Goal: Task Accomplishment & Management: Manage account settings

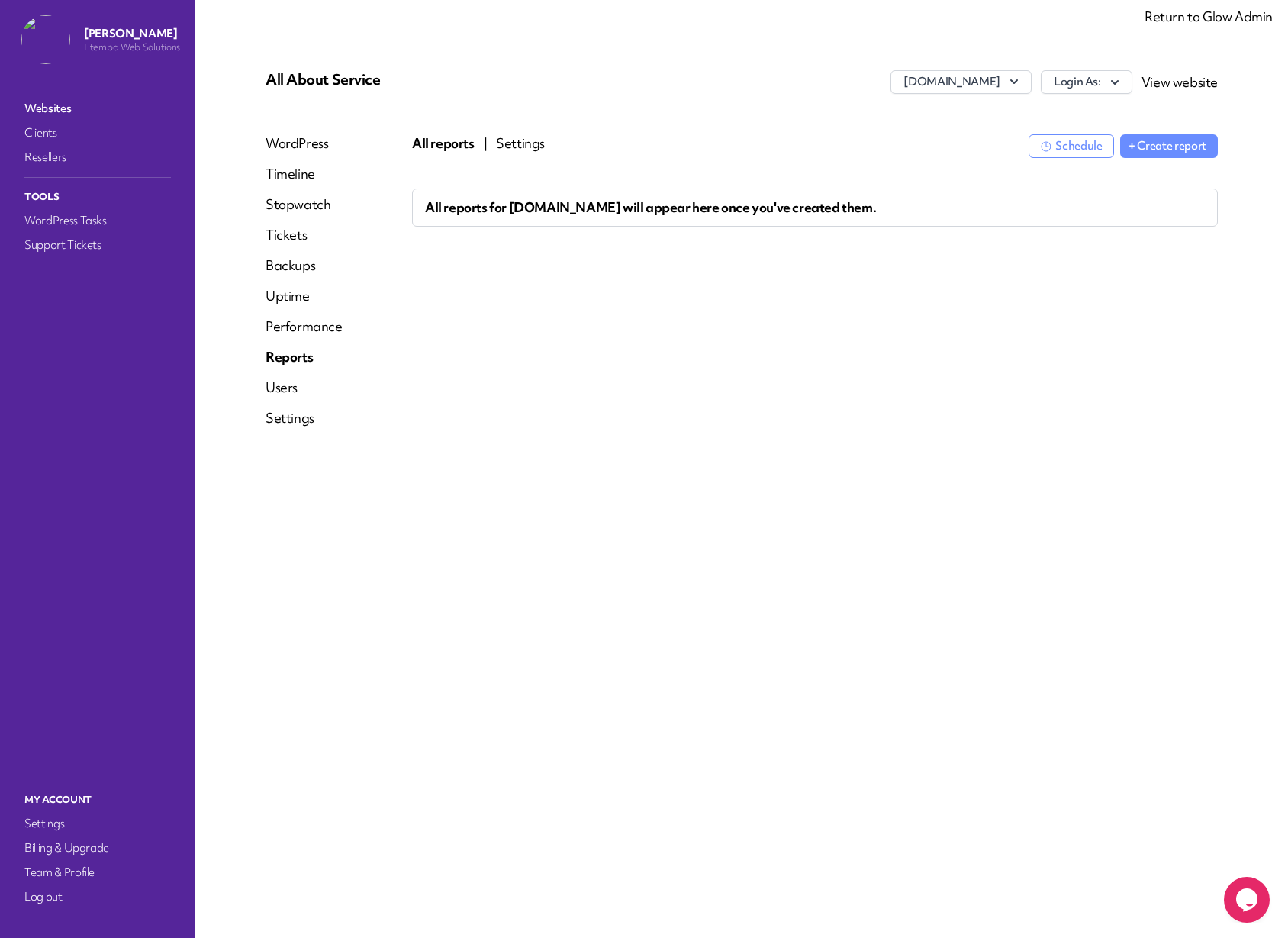
click at [510, 144] on button "Settings" at bounding box center [519, 143] width 49 height 18
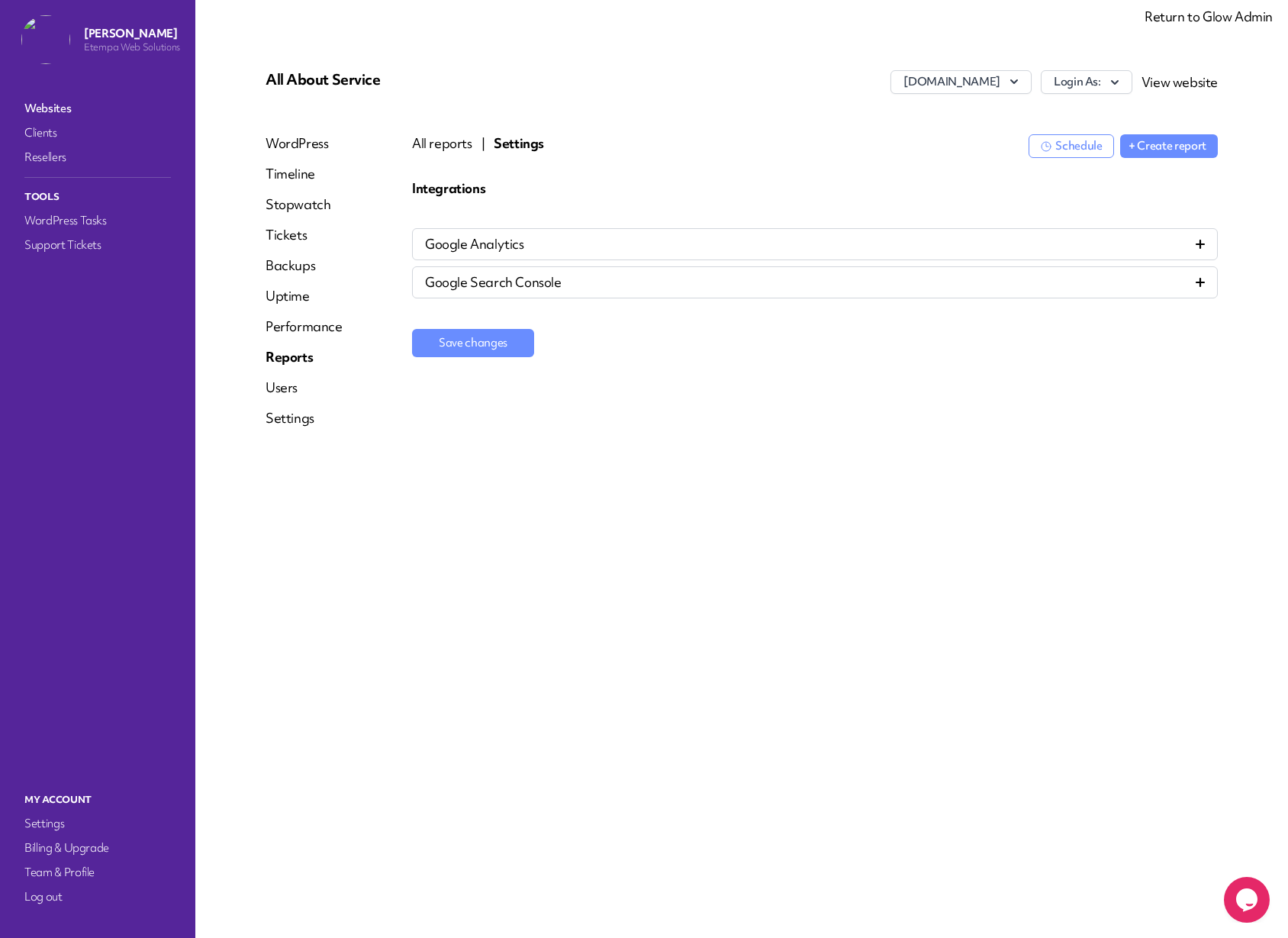
click at [1201, 243] on icon at bounding box center [1200, 244] width 10 height 10
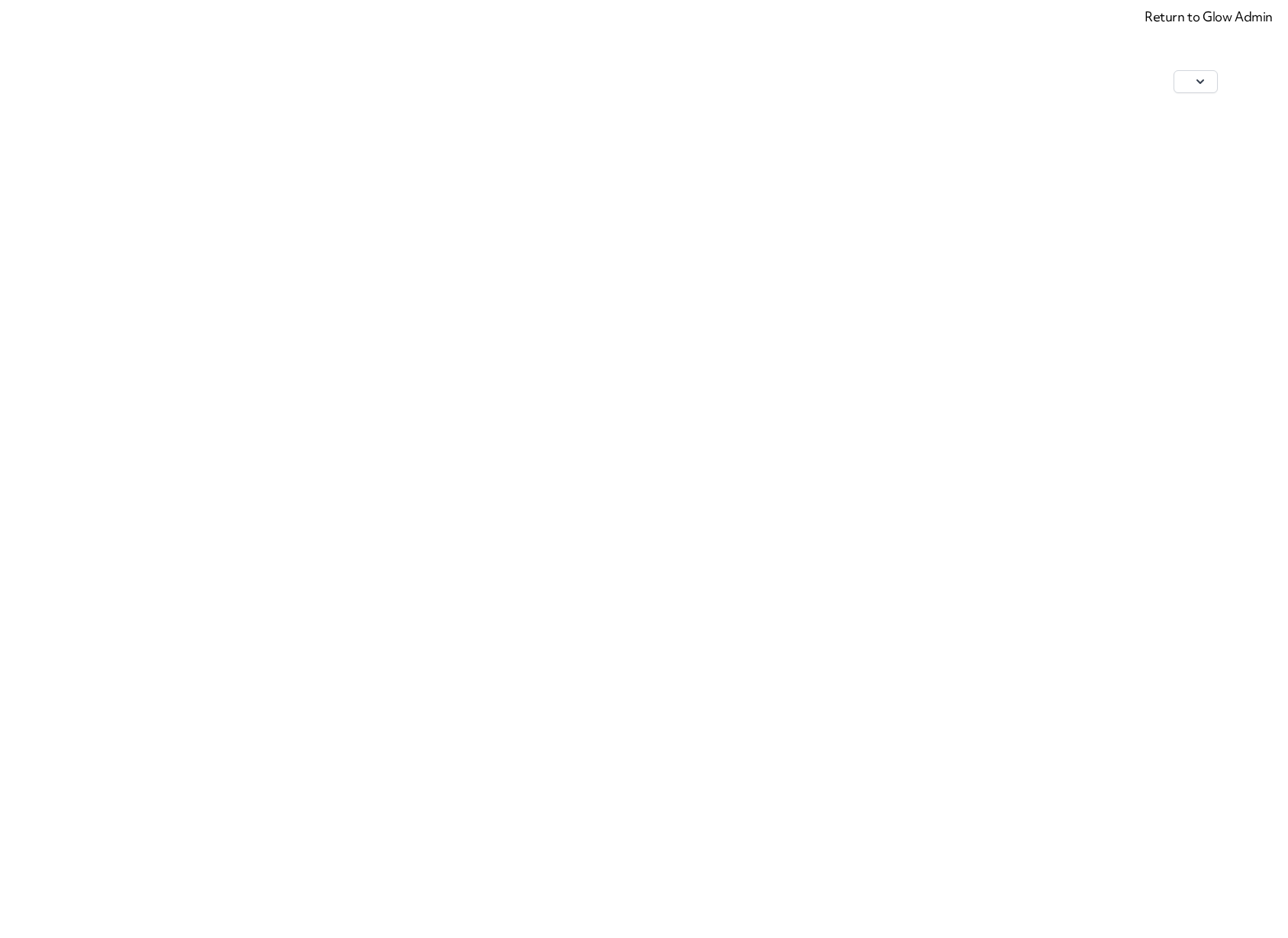
click at [1210, 18] on link "Return to Glow Admin" at bounding box center [1207, 16] width 128 height 17
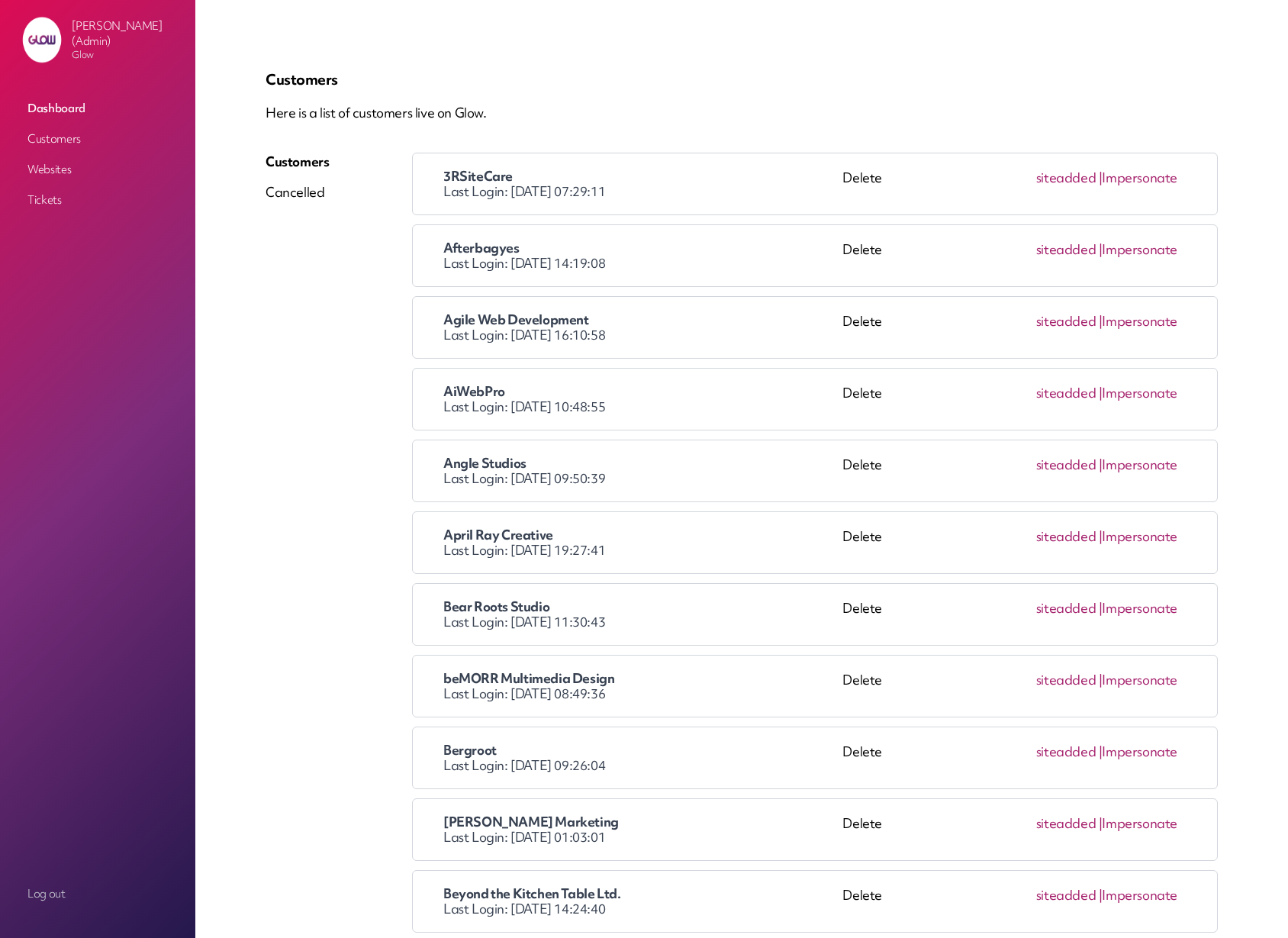
click at [624, 76] on p "Customers" at bounding box center [742, 79] width 952 height 18
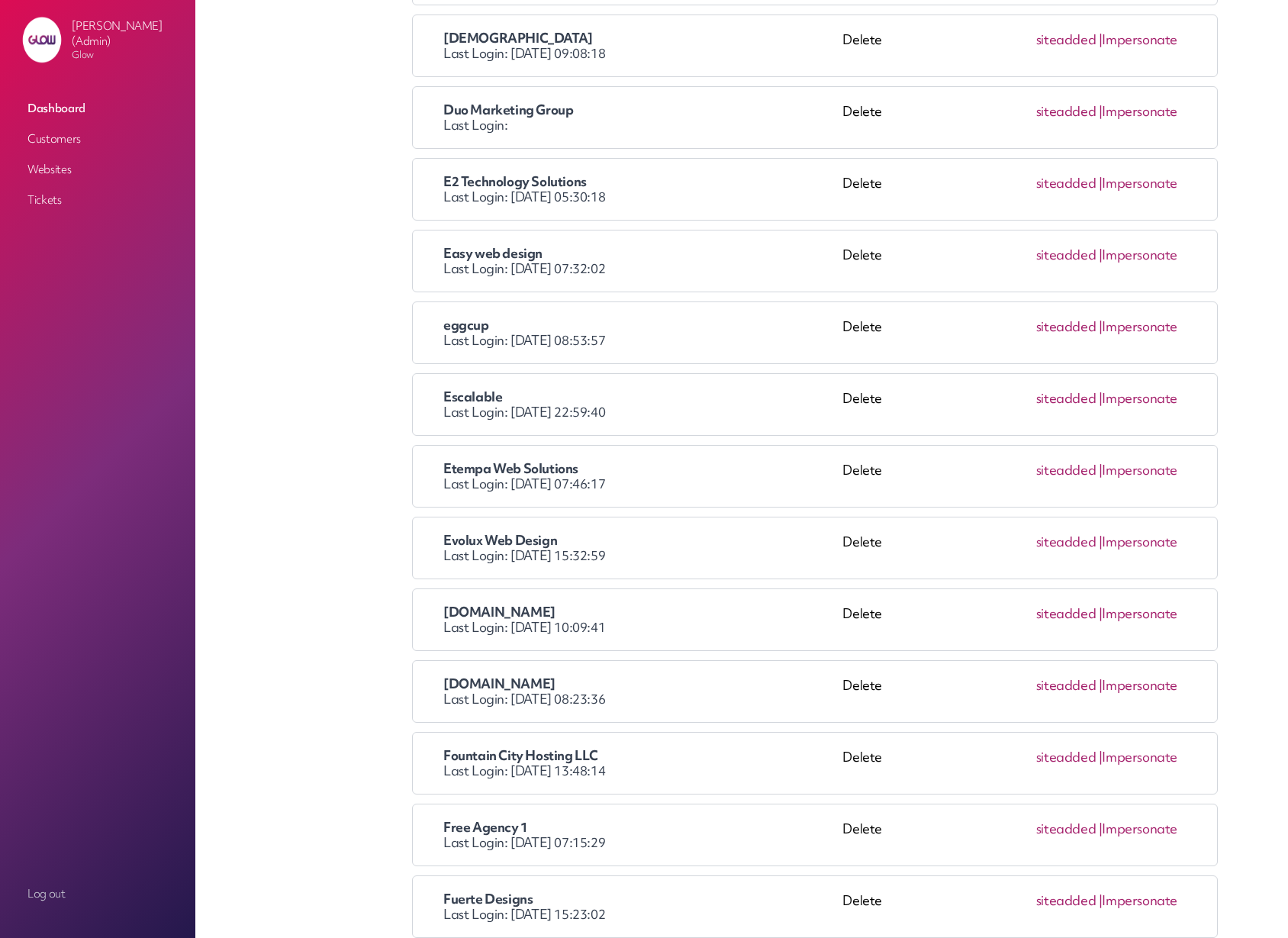
click at [1140, 470] on link "Impersonate" at bounding box center [1139, 469] width 76 height 17
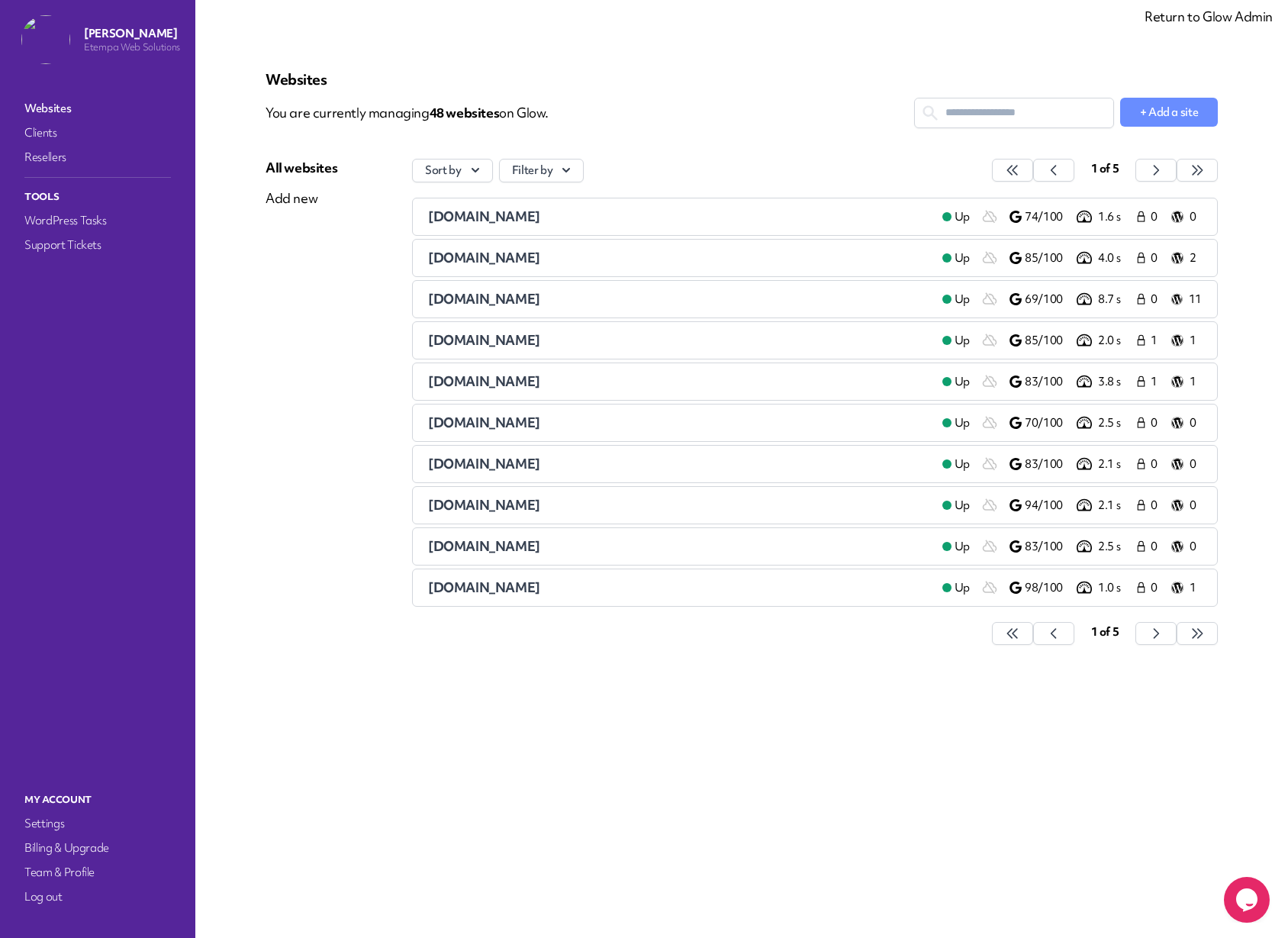
click at [448, 216] on span "[DOMAIN_NAME]" at bounding box center [484, 216] width 113 height 17
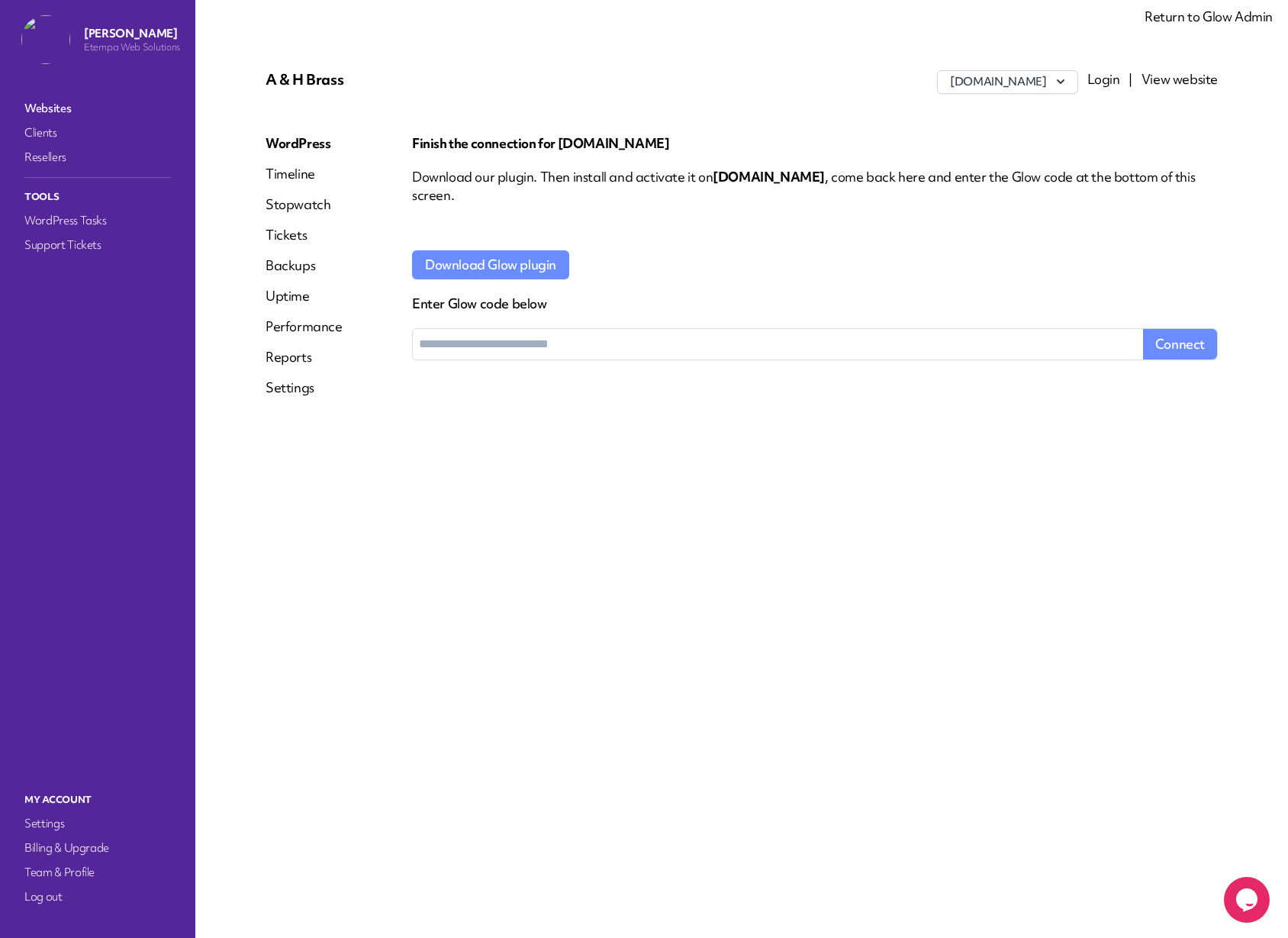
click at [288, 363] on link "Reports" at bounding box center [304, 357] width 77 height 18
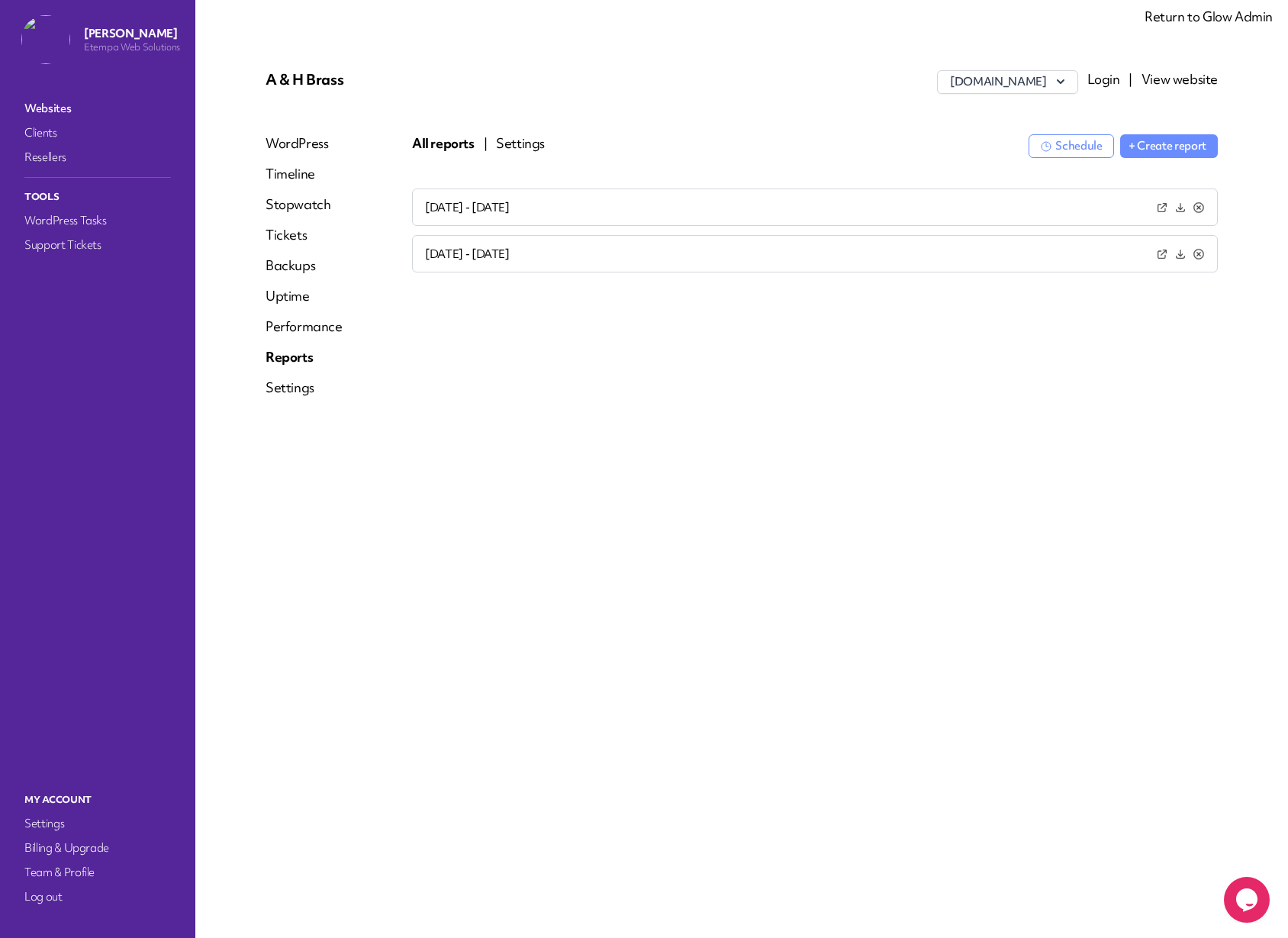
click at [503, 147] on button "Settings" at bounding box center [519, 143] width 49 height 18
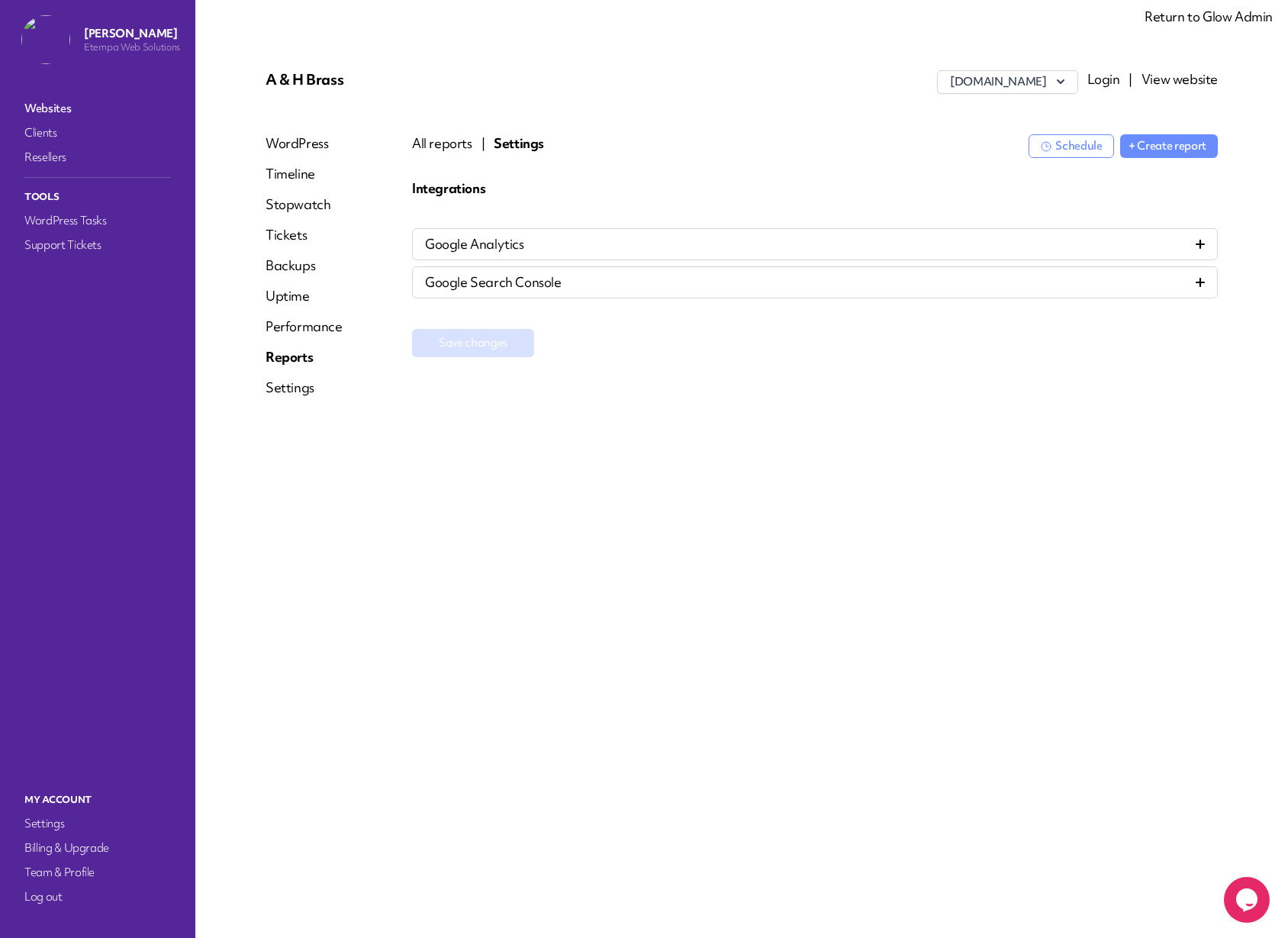
click at [1196, 241] on icon at bounding box center [1200, 244] width 10 height 10
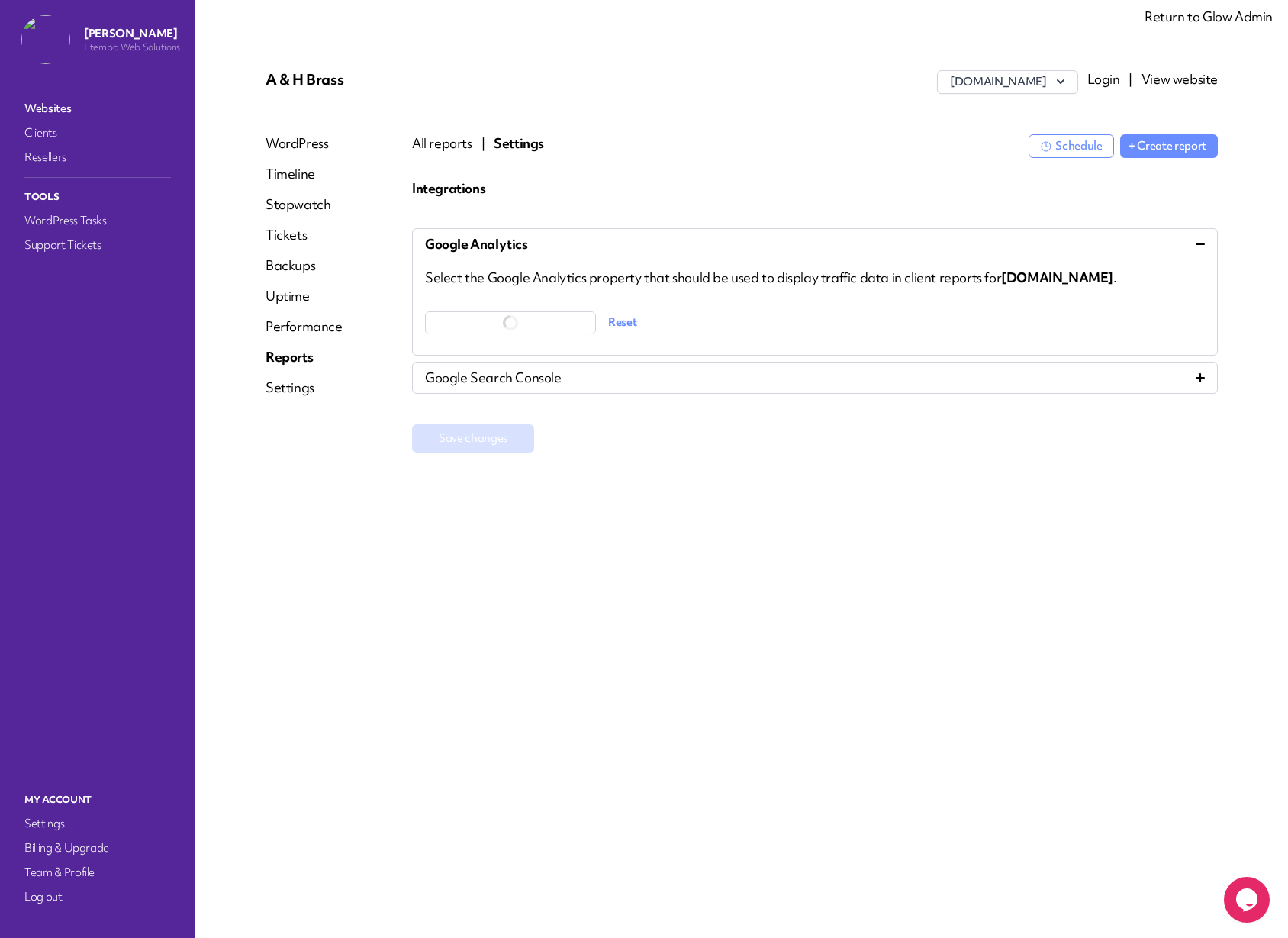
click at [32, 101] on link "Websites" at bounding box center [97, 108] width 153 height 21
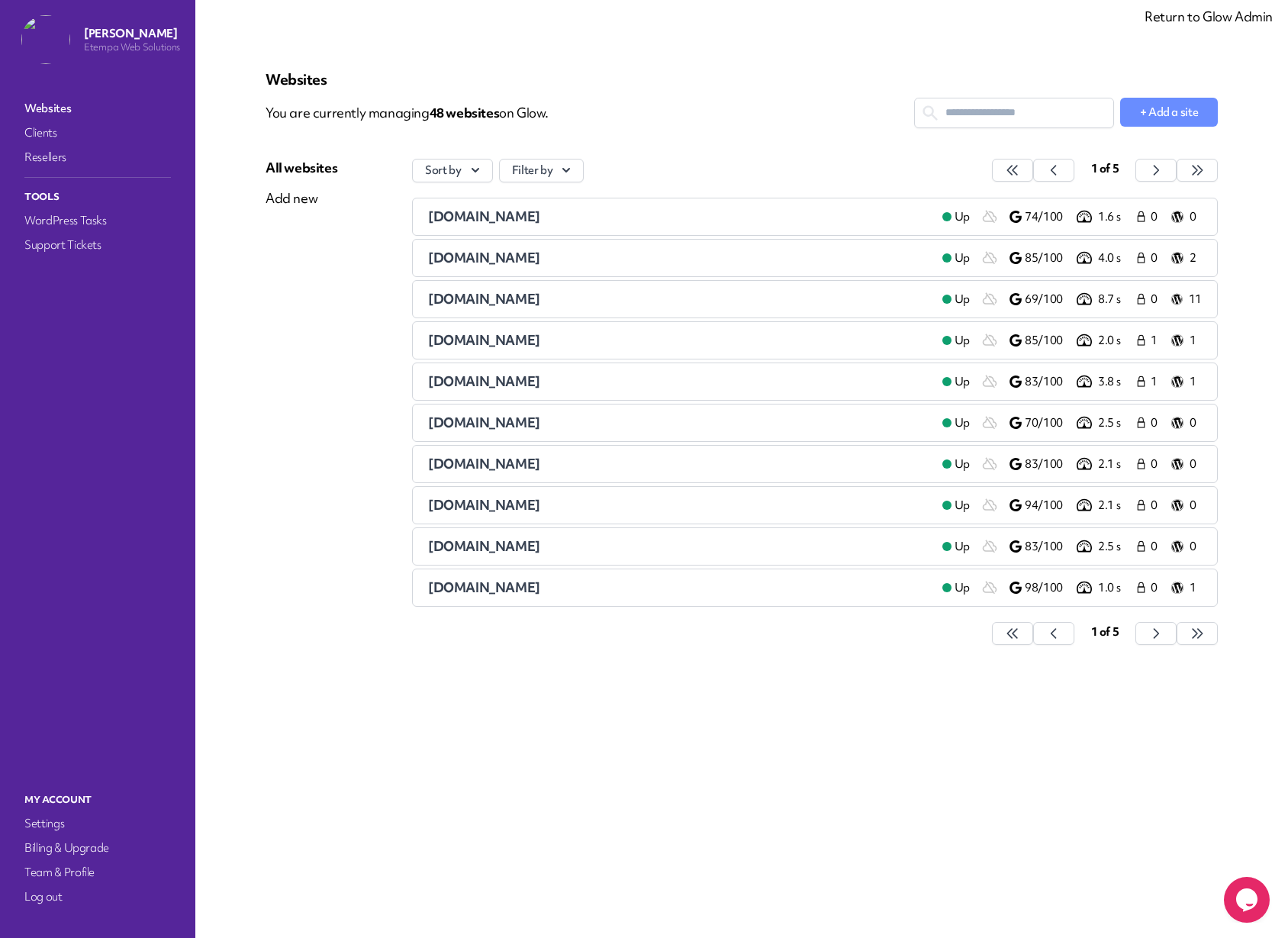
click at [452, 256] on span "arenalearning.co.uk" at bounding box center [484, 258] width 113 height 17
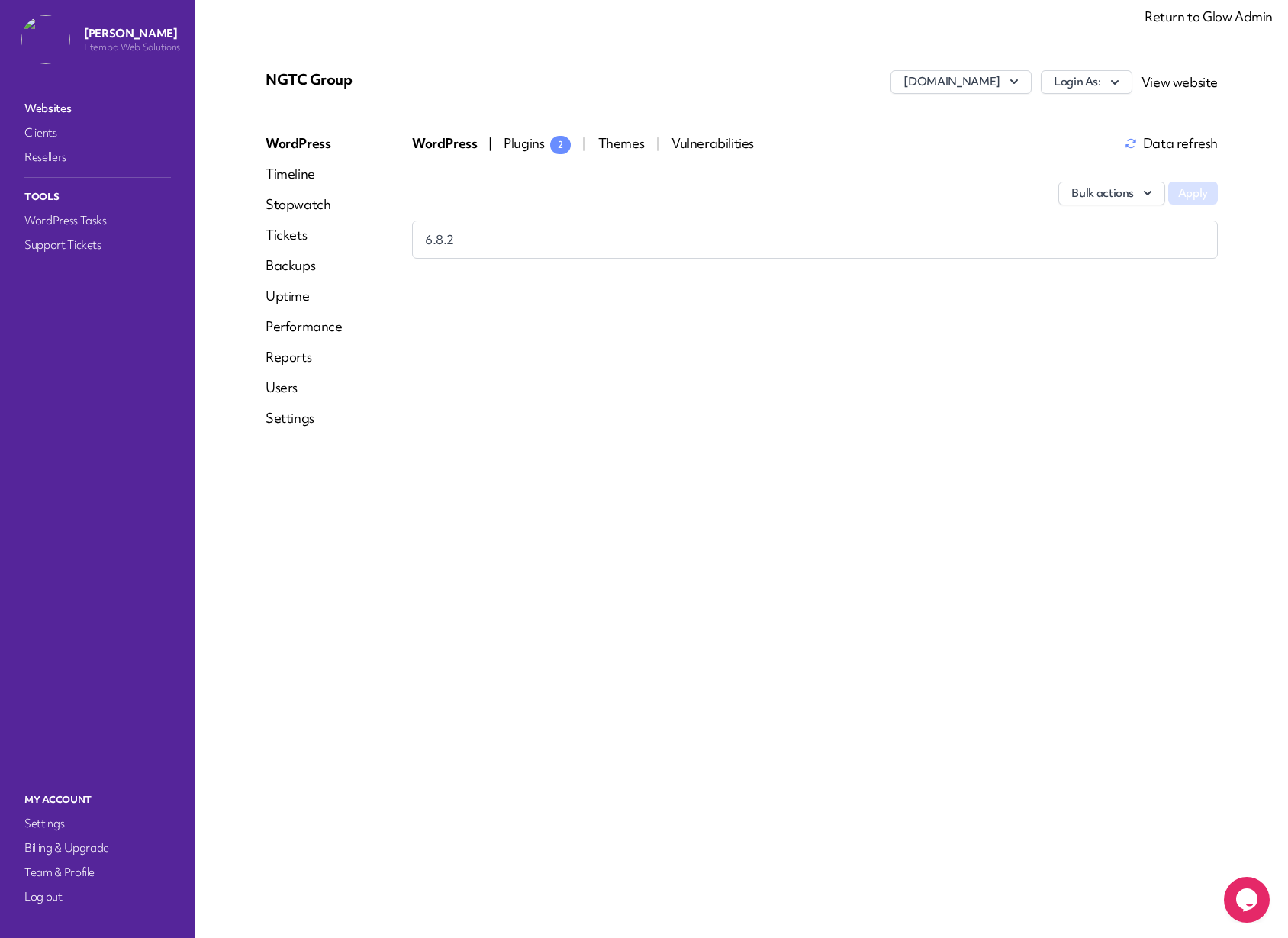
click at [293, 359] on link "Reports" at bounding box center [304, 357] width 77 height 18
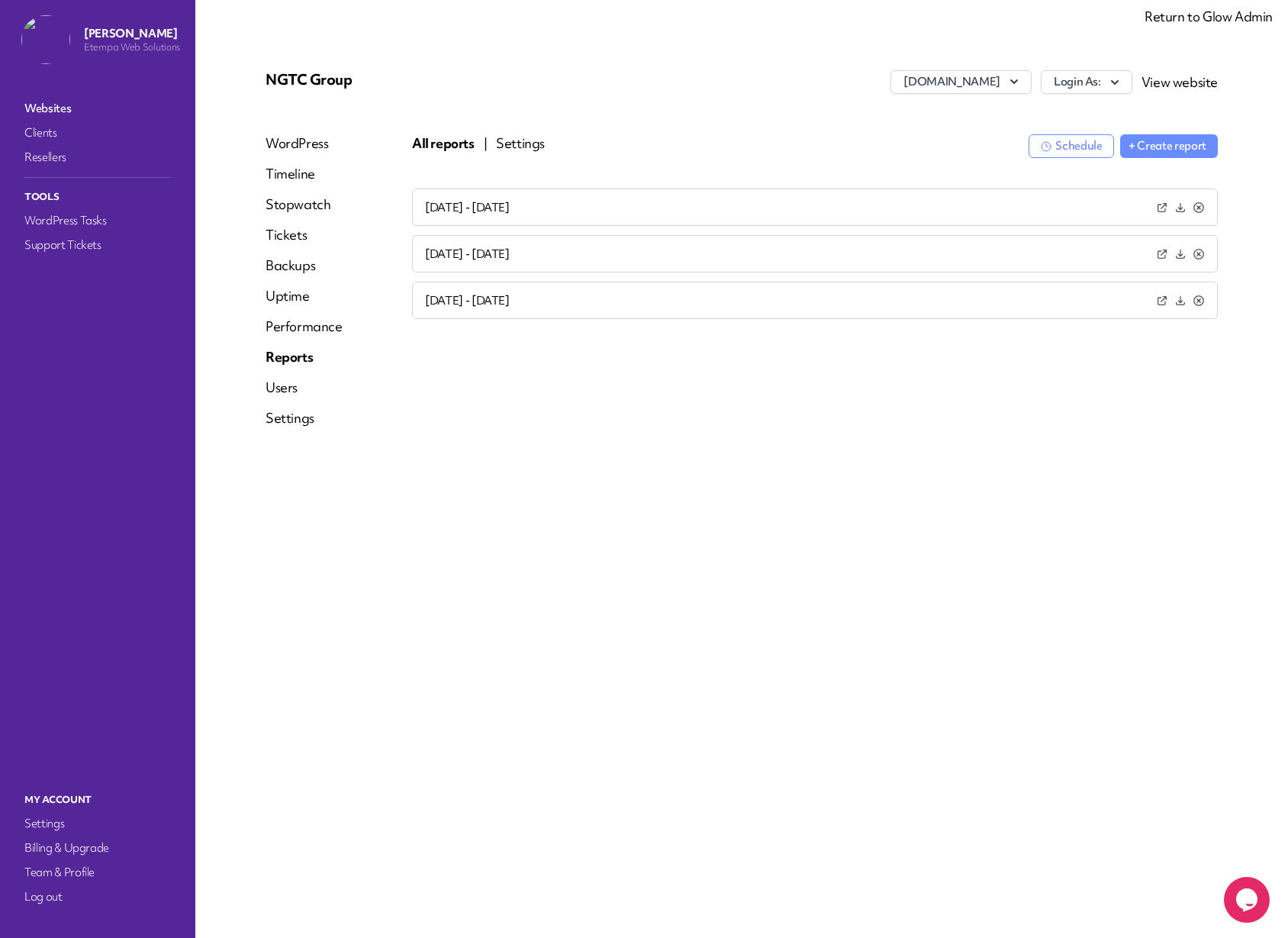
click at [514, 145] on button "Settings" at bounding box center [519, 143] width 49 height 18
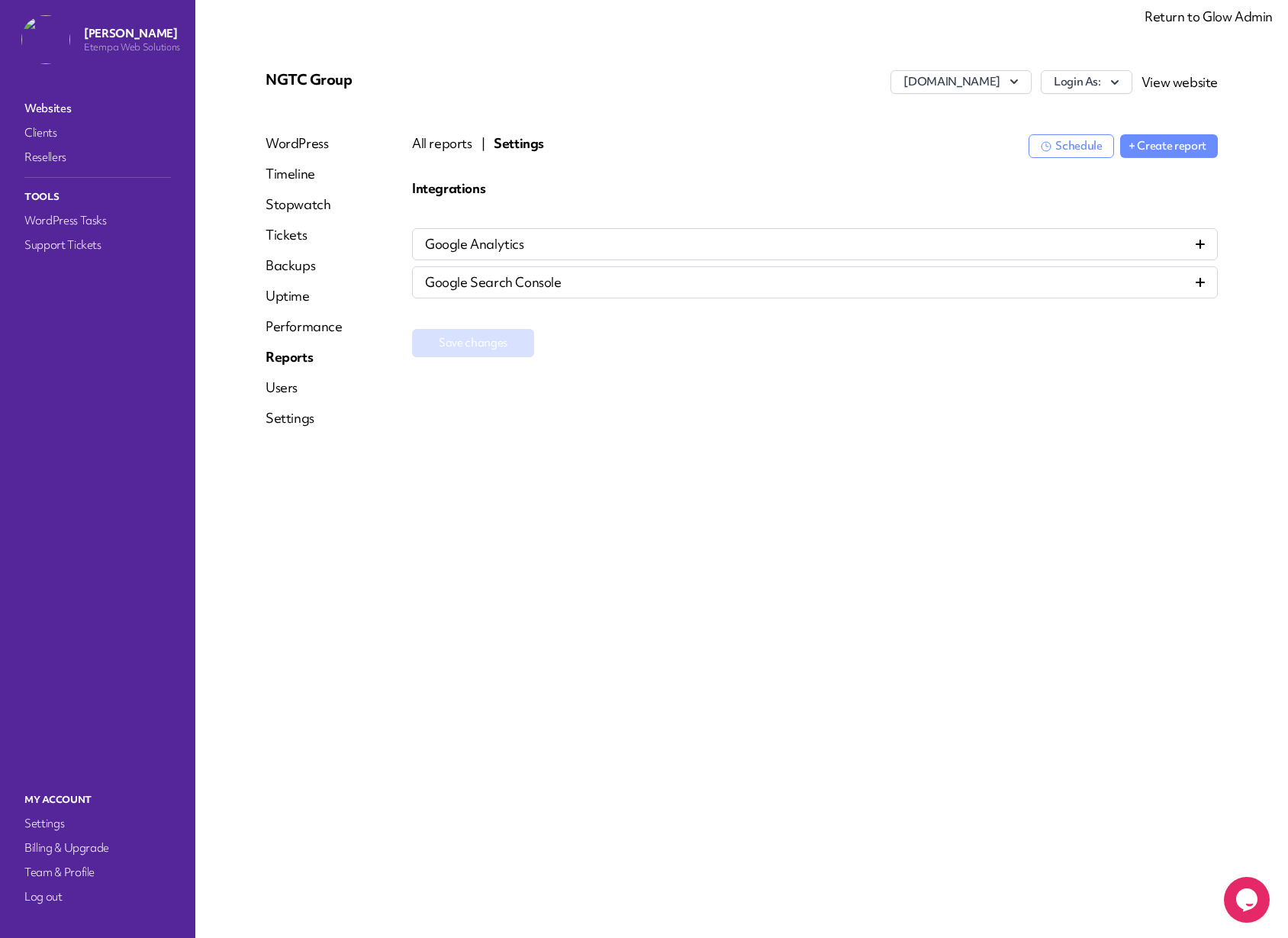
click at [997, 290] on div "Google Search Console" at bounding box center [815, 282] width 779 height 18
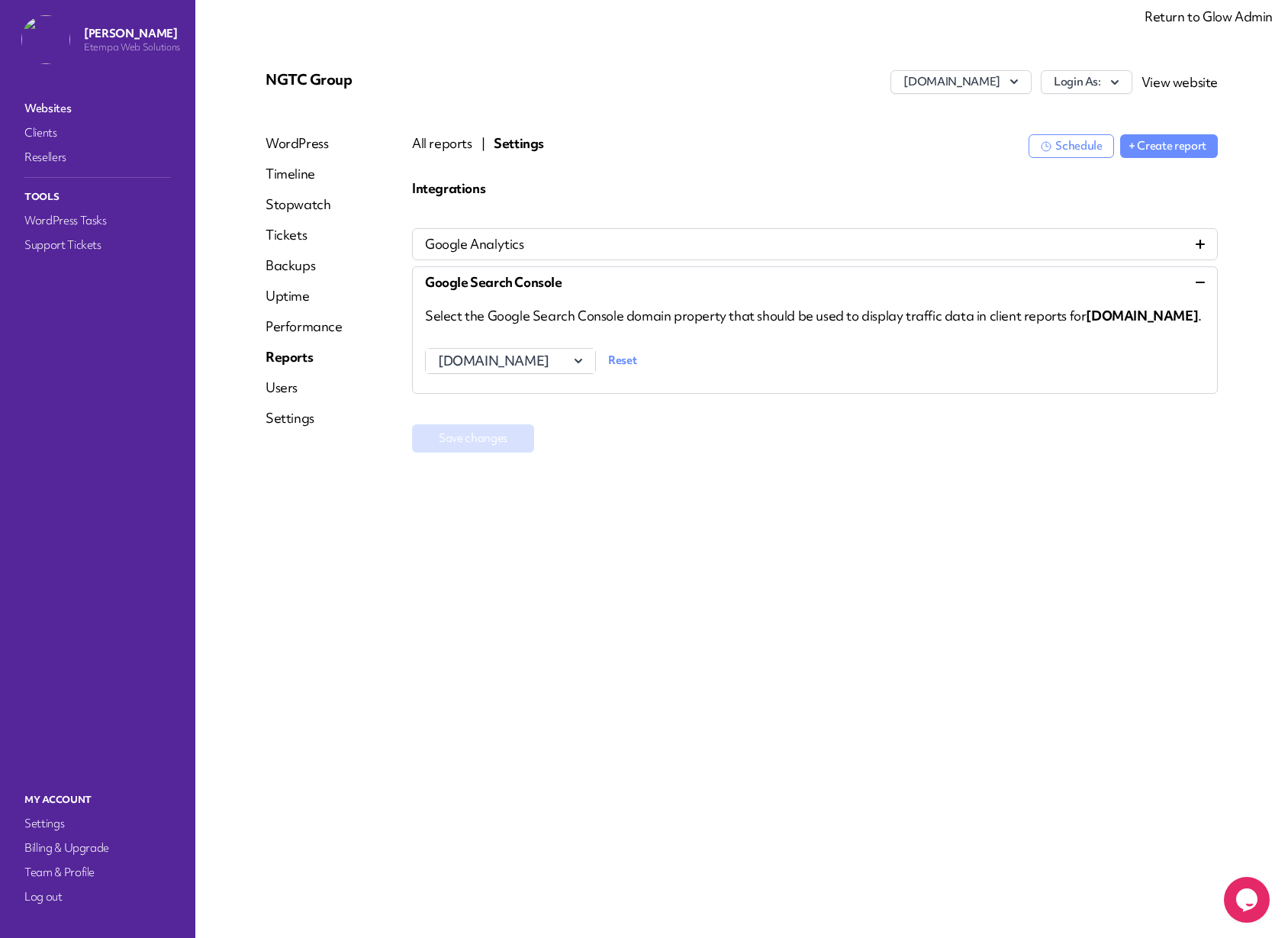
click at [996, 290] on div "Google Search Console" at bounding box center [815, 282] width 779 height 18
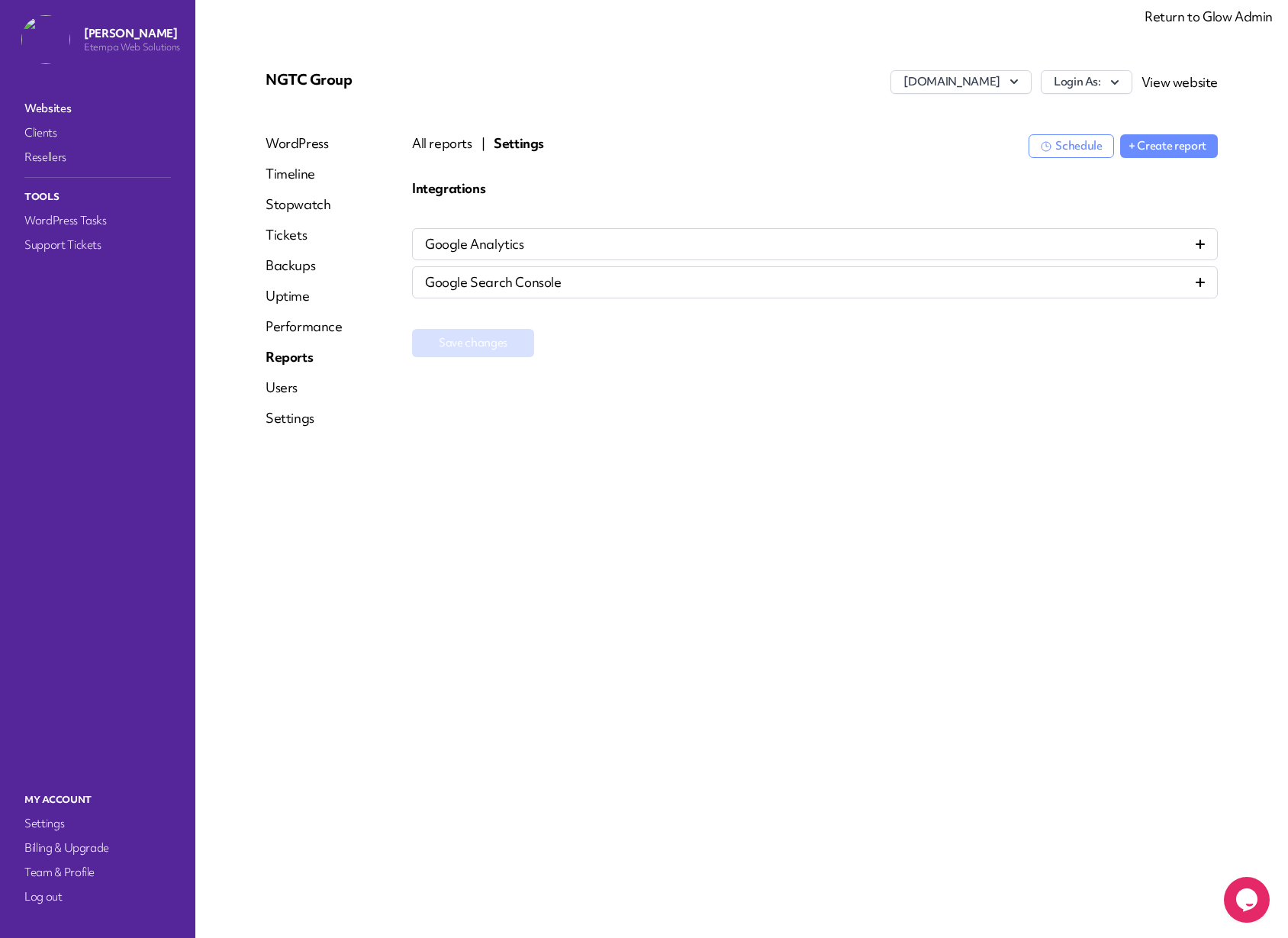
click at [1028, 282] on div "Google Search Console" at bounding box center [815, 282] width 779 height 18
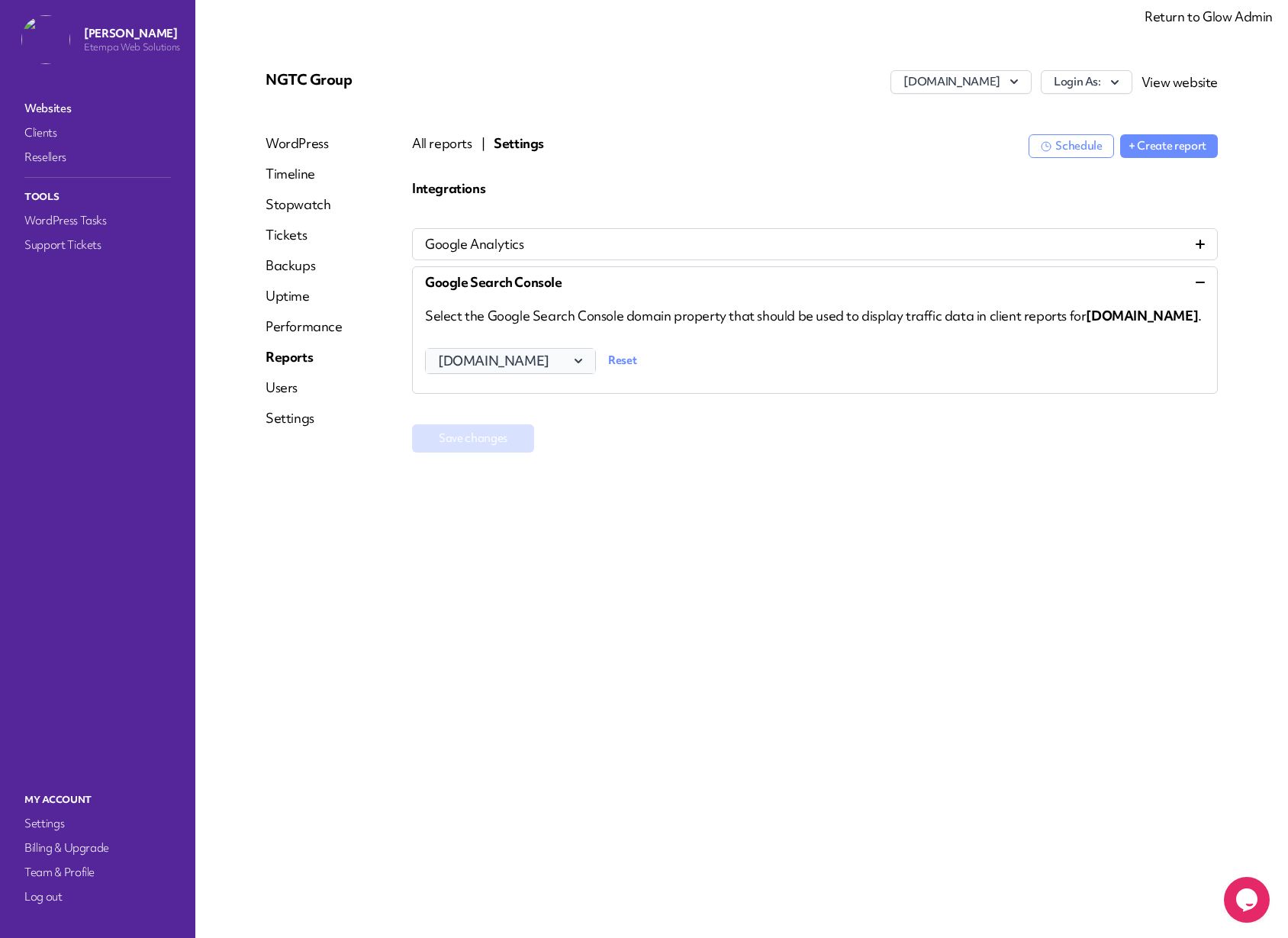
click at [569, 372] on button "arenalearning.co.uk" at bounding box center [510, 360] width 169 height 24
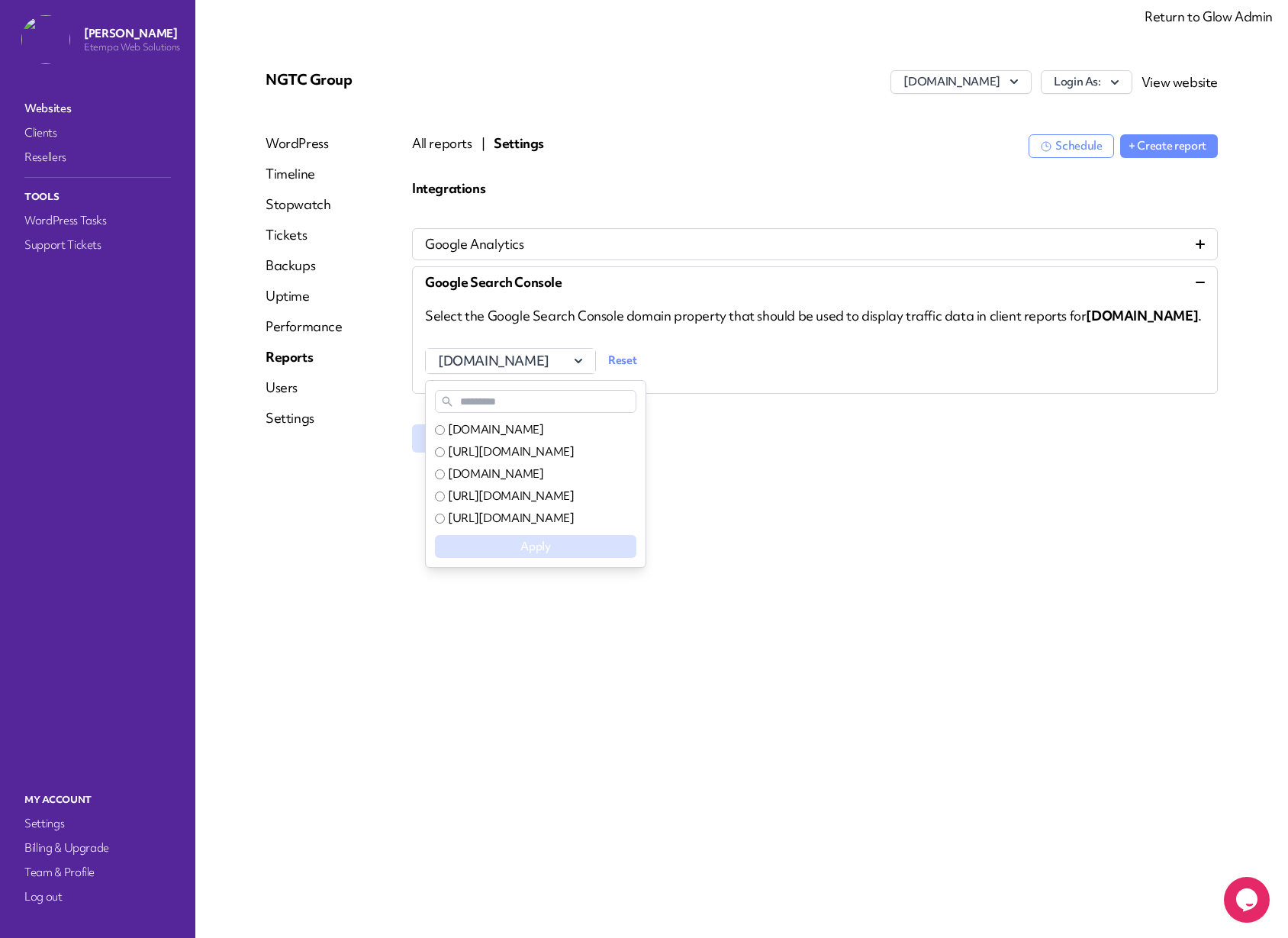
drag, startPoint x: 923, startPoint y: 504, endPoint x: 905, endPoint y: 450, distance: 56.9
click at [923, 497] on div "Integrations Google Analytics Google Search Console Select the Google Search Co…" at bounding box center [814, 338] width 805 height 318
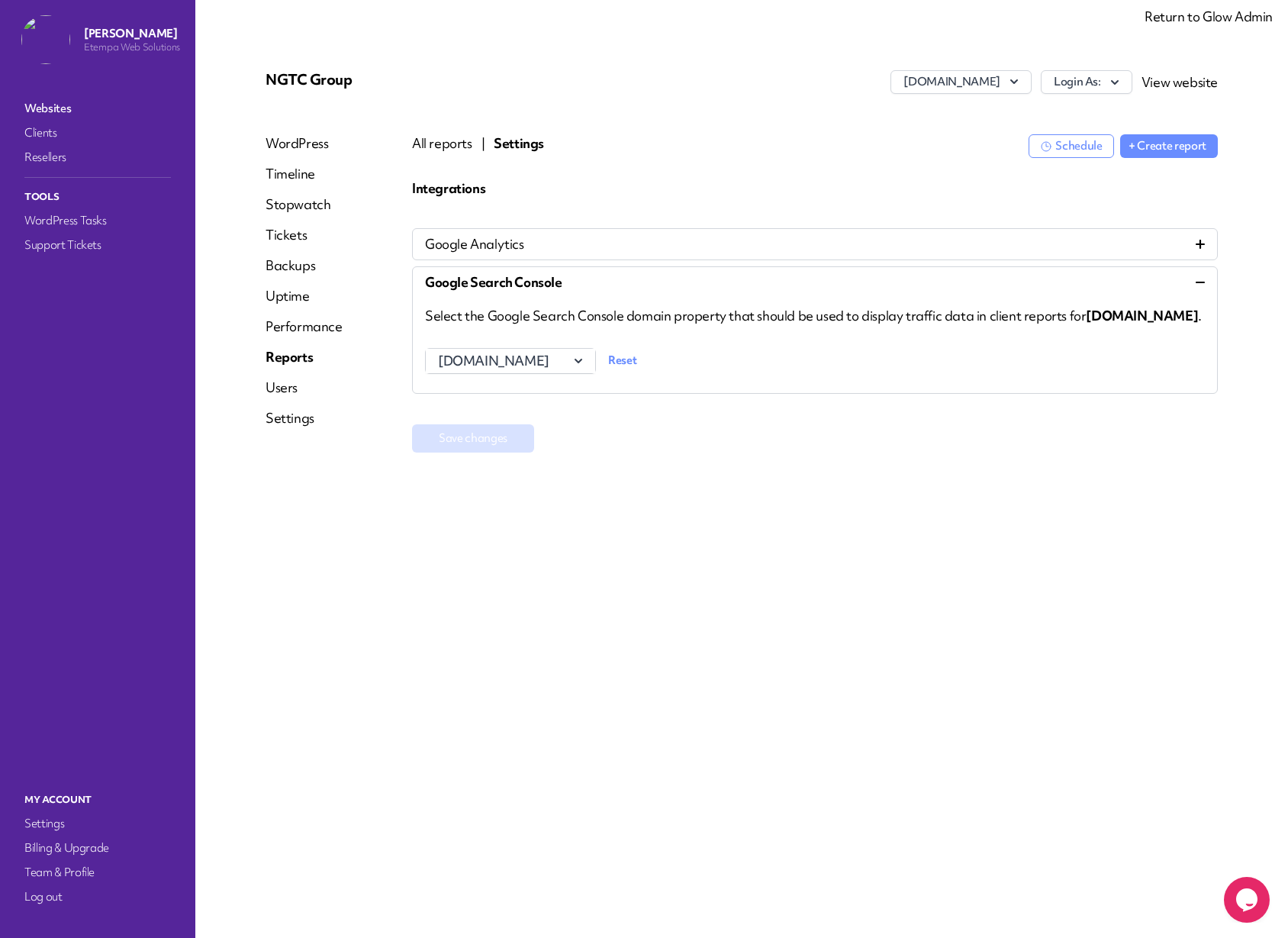
click at [732, 242] on div "Google Analytics" at bounding box center [815, 243] width 779 height 18
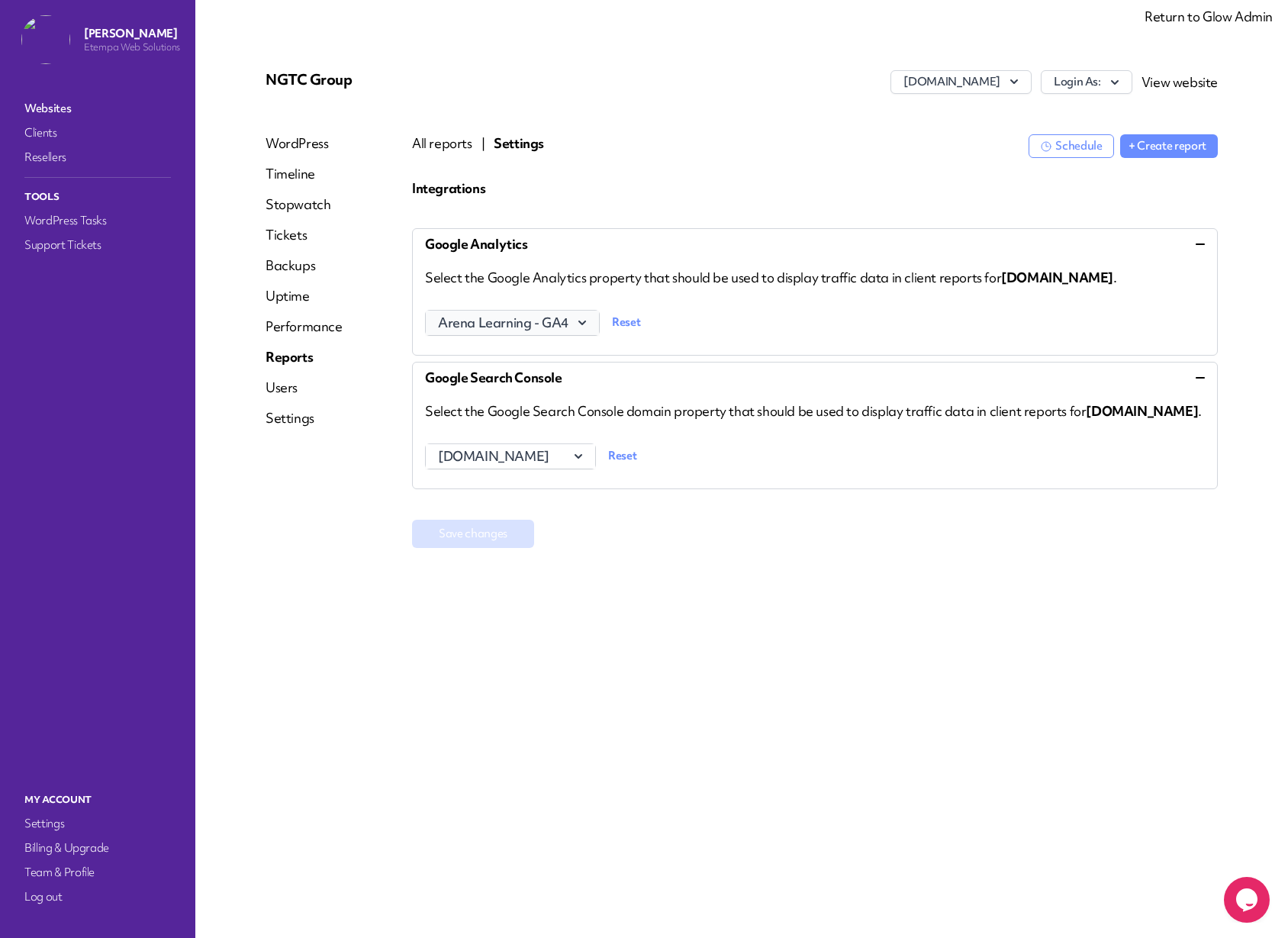
click at [547, 328] on span "Arena Learning - GA4" at bounding box center [512, 322] width 149 height 18
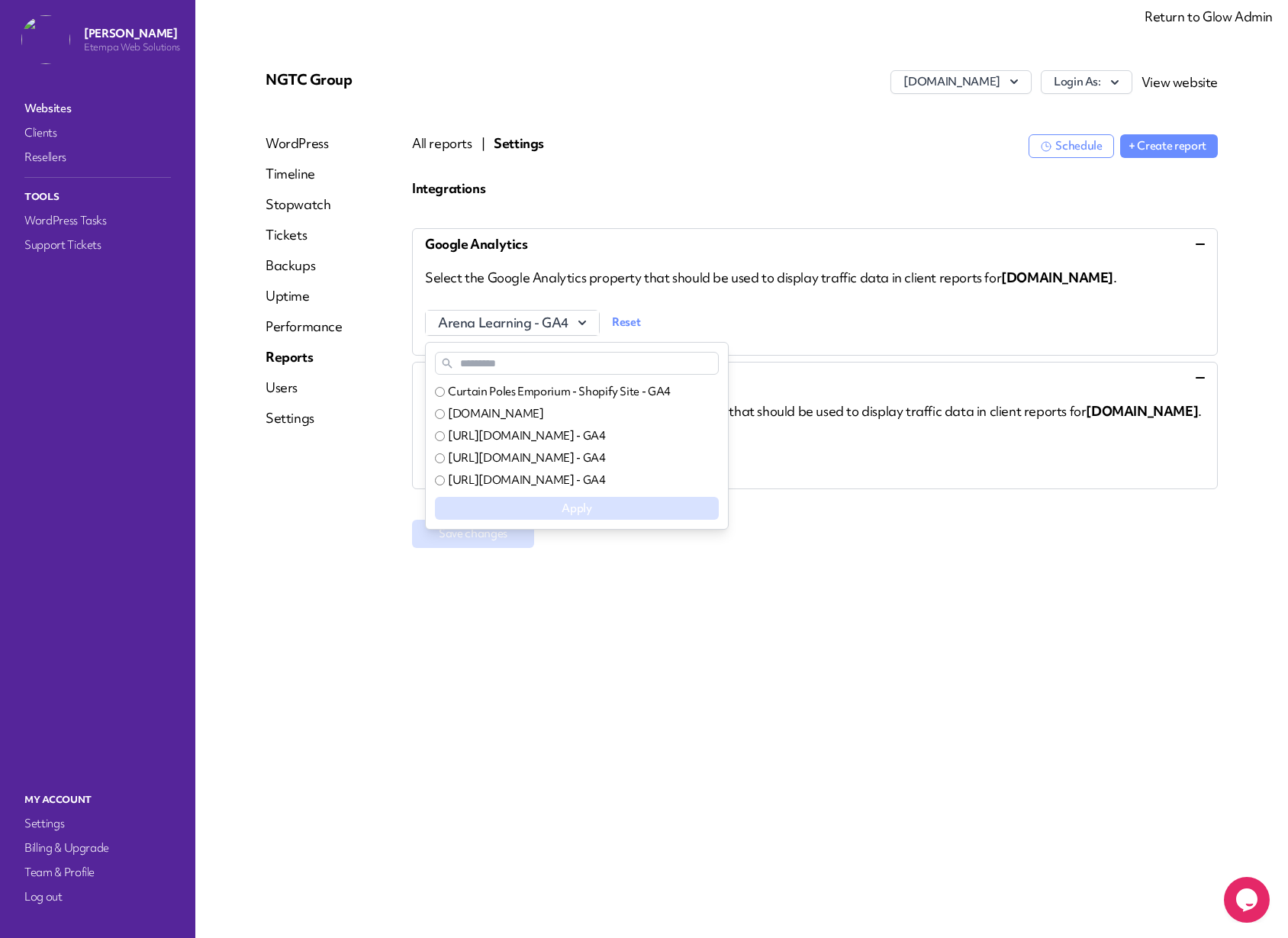
click at [803, 285] on span "Select the Google Analytics property that should be used to display traffic dat…" at bounding box center [770, 277] width 692 height 17
